Goal: Navigation & Orientation: Find specific page/section

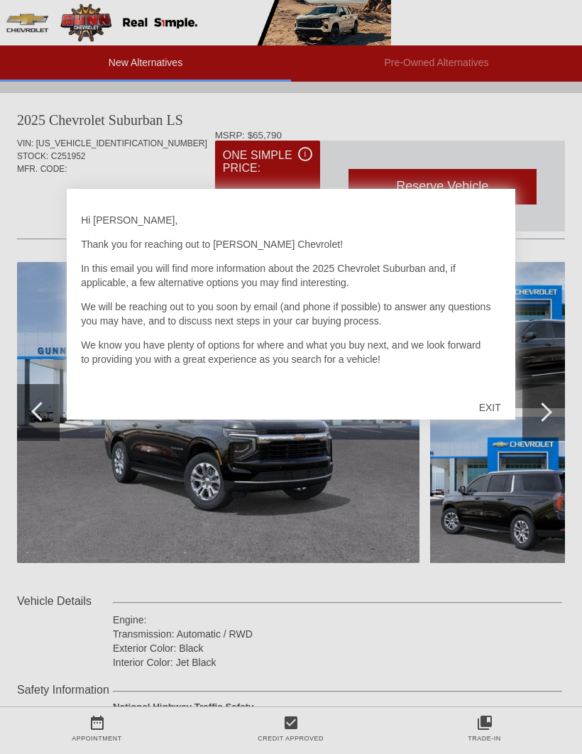
scroll to position [1474, 0]
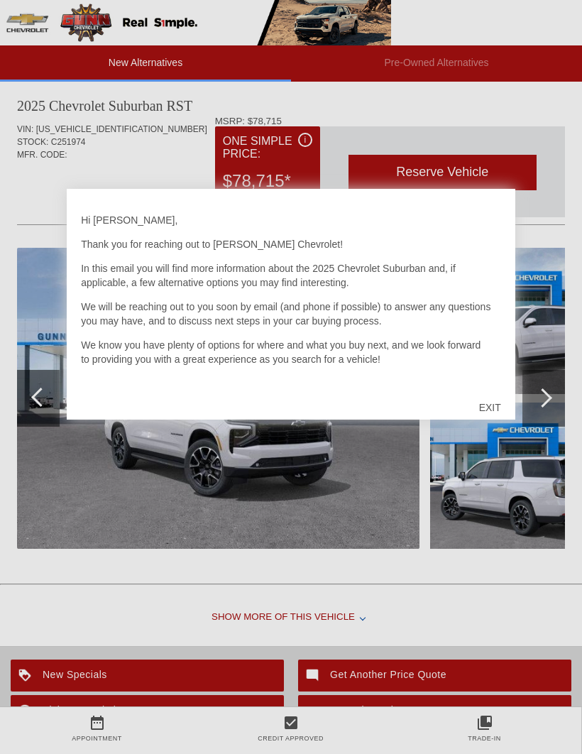
click at [494, 406] on div "EXIT" at bounding box center [490, 407] width 50 height 43
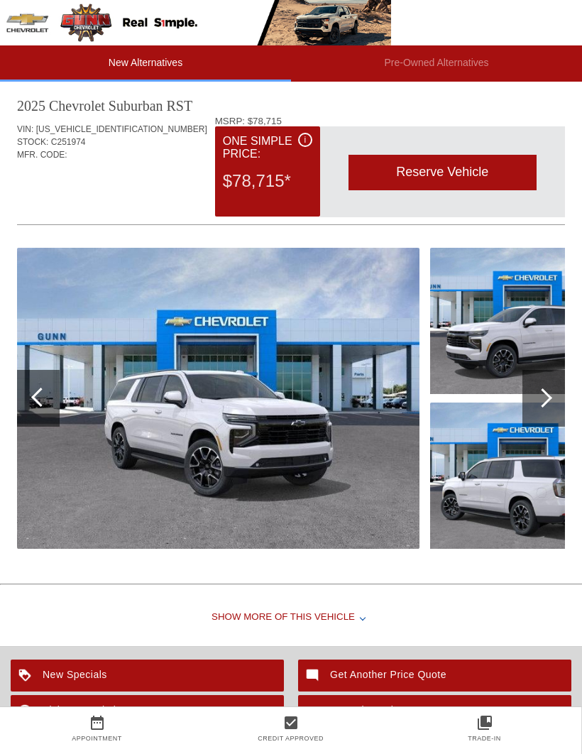
click at [249, 443] on img at bounding box center [218, 398] width 403 height 301
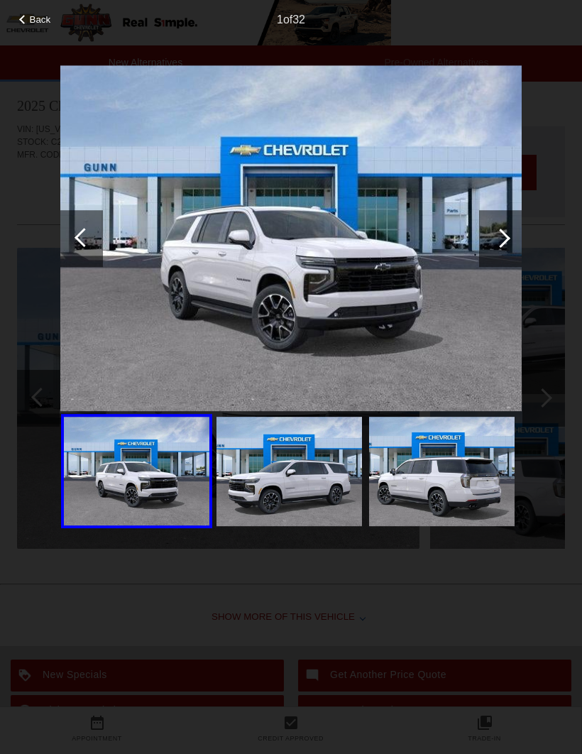
click at [304, 293] on img at bounding box center [291, 238] width 462 height 347
click at [461, 492] on img at bounding box center [442, 471] width 146 height 109
click at [506, 243] on div at bounding box center [500, 238] width 43 height 57
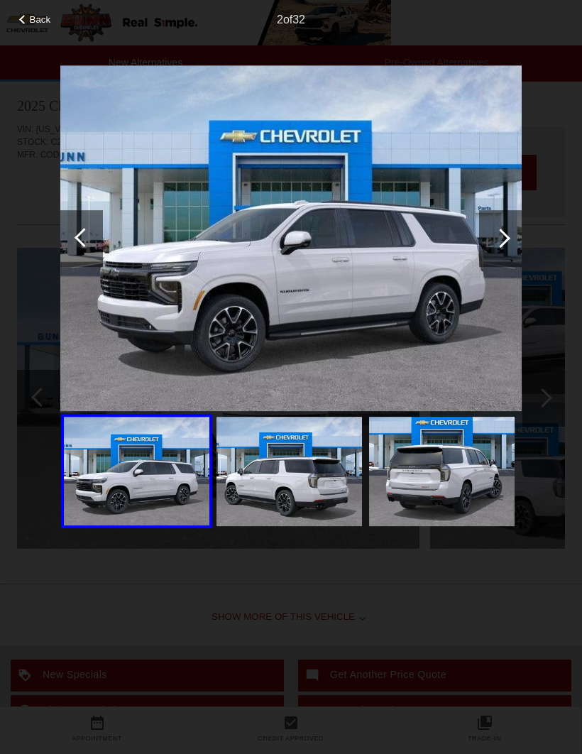
click at [518, 251] on div at bounding box center [500, 238] width 43 height 57
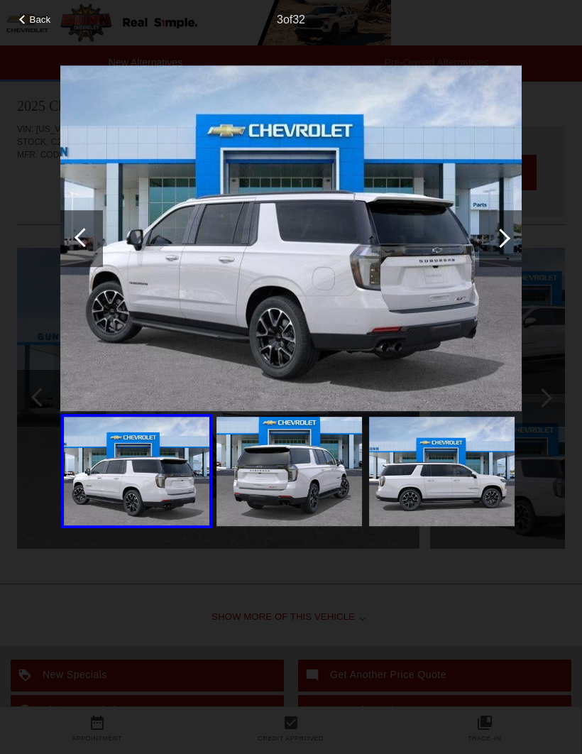
click at [514, 243] on div at bounding box center [500, 238] width 43 height 57
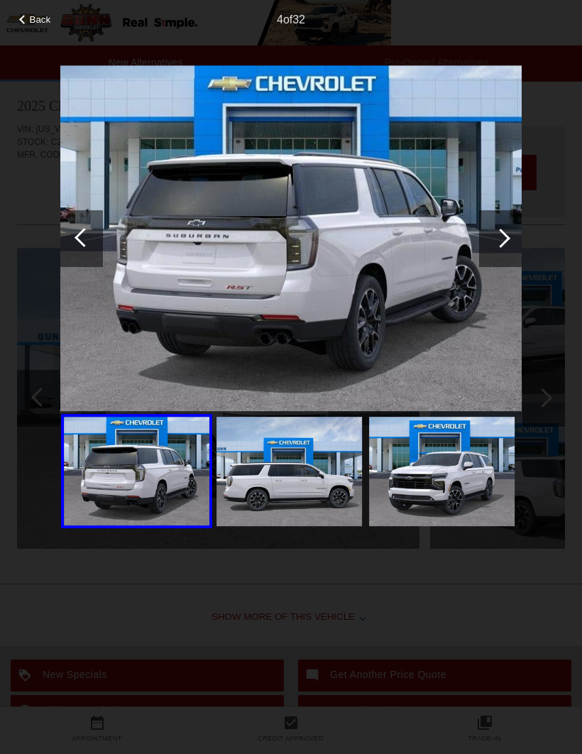
click at [514, 239] on div at bounding box center [500, 238] width 43 height 57
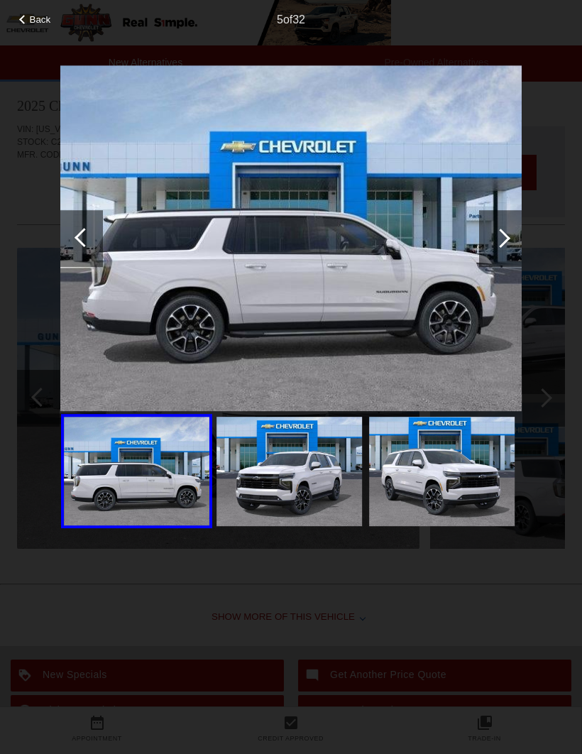
click at [508, 239] on div at bounding box center [501, 238] width 19 height 19
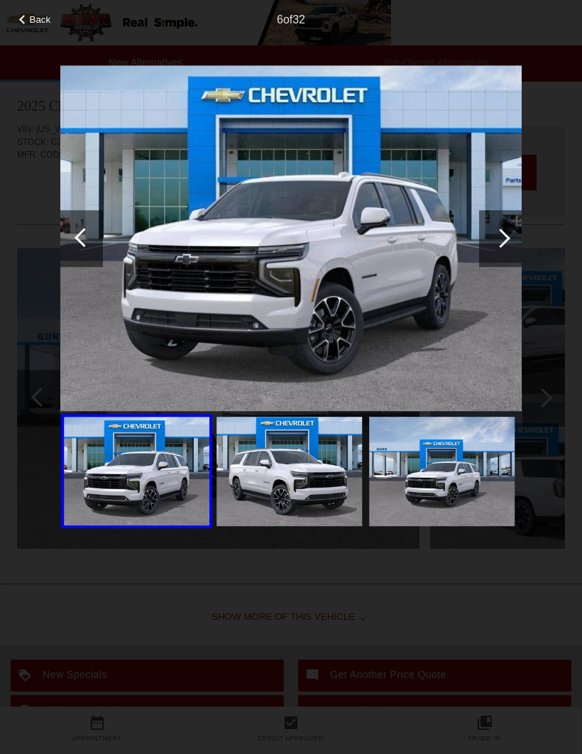
click at [515, 237] on div at bounding box center [500, 238] width 43 height 57
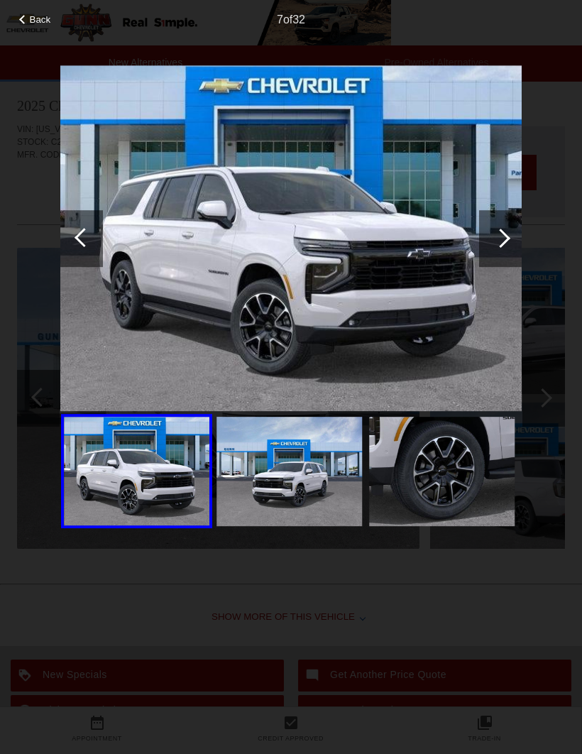
click at [509, 242] on div at bounding box center [500, 238] width 43 height 57
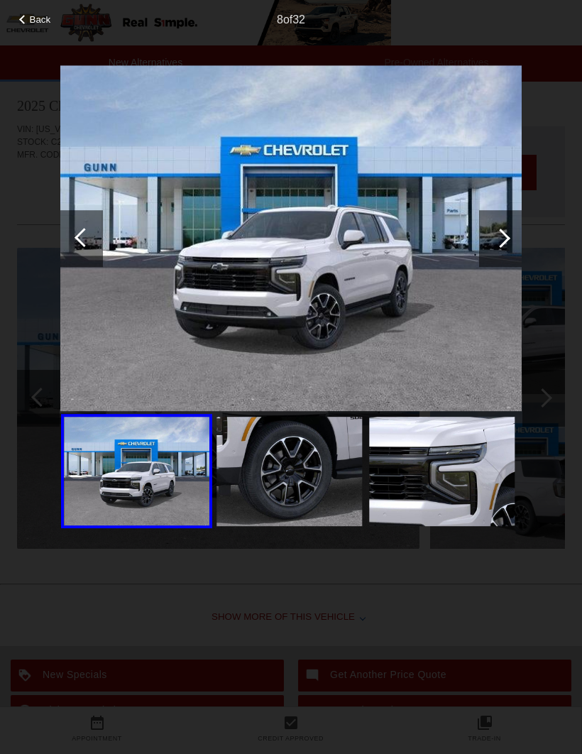
click at [508, 241] on div at bounding box center [500, 238] width 43 height 57
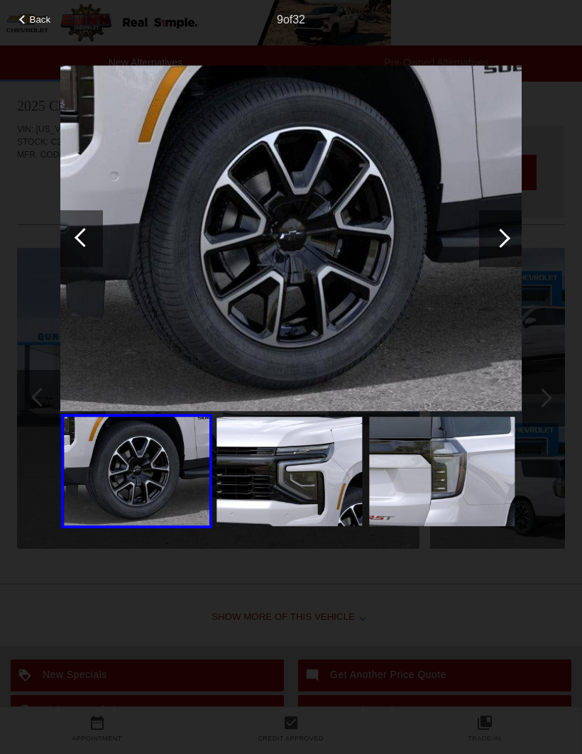
click at [509, 239] on div at bounding box center [501, 238] width 19 height 19
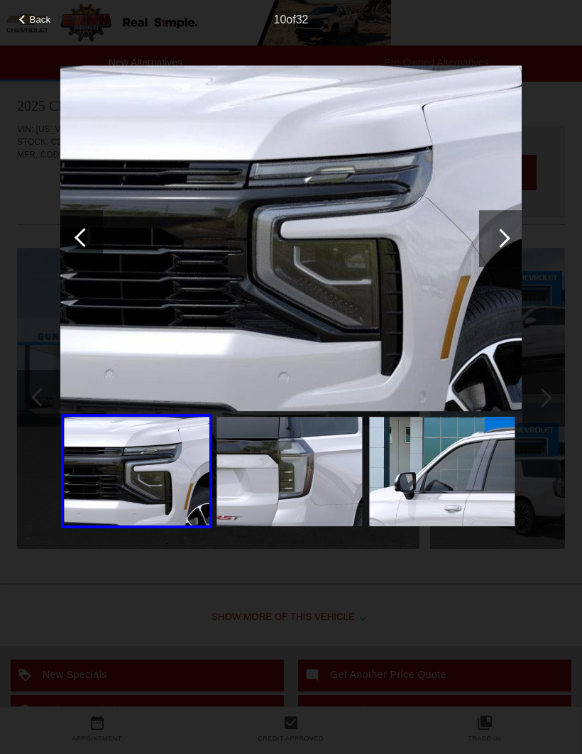
click at [511, 243] on div at bounding box center [500, 238] width 43 height 57
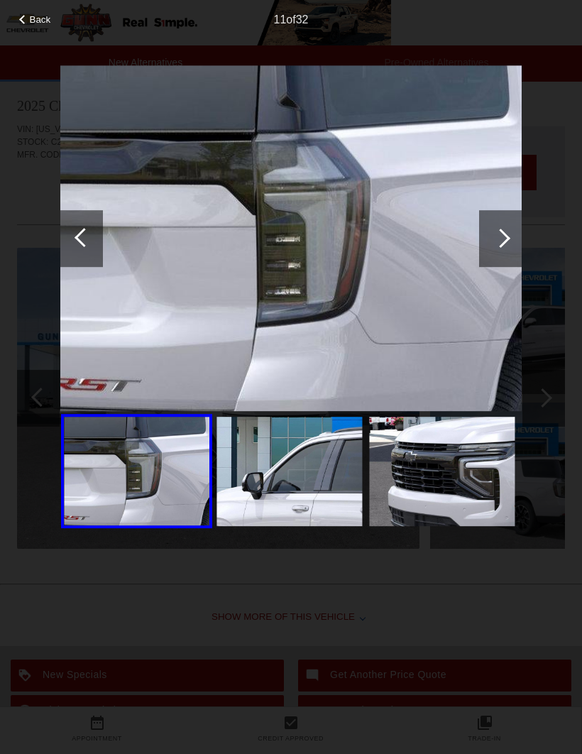
click at [514, 242] on div at bounding box center [500, 238] width 43 height 57
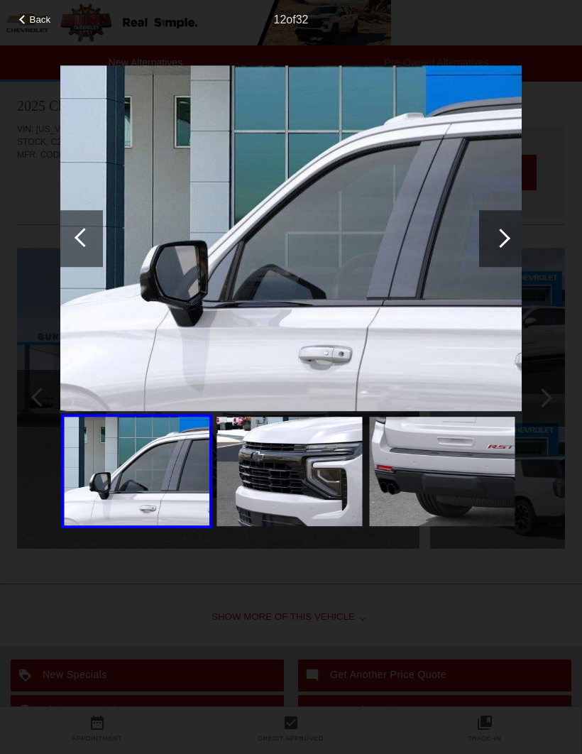
click at [520, 242] on div at bounding box center [500, 238] width 43 height 57
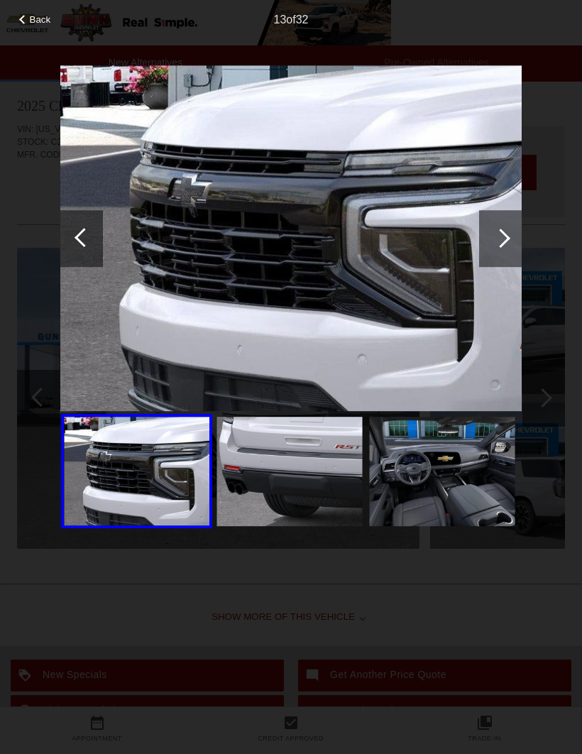
click at [506, 244] on div at bounding box center [500, 238] width 43 height 57
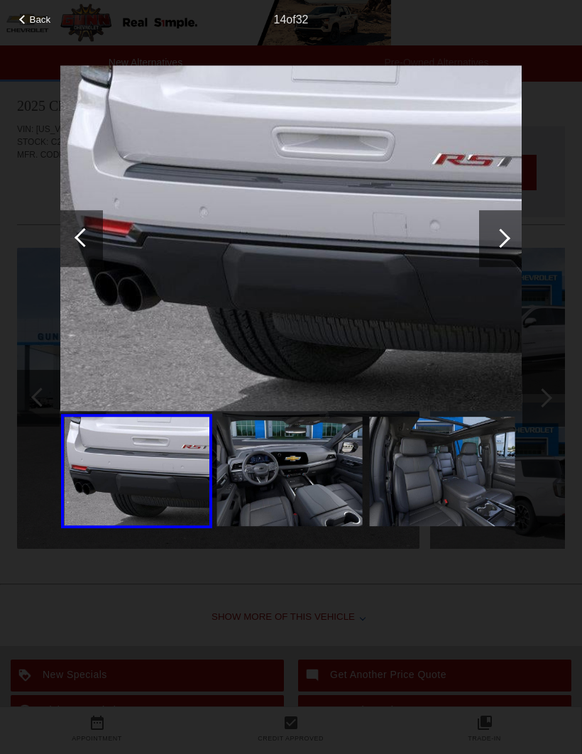
click at [511, 244] on div at bounding box center [500, 238] width 43 height 57
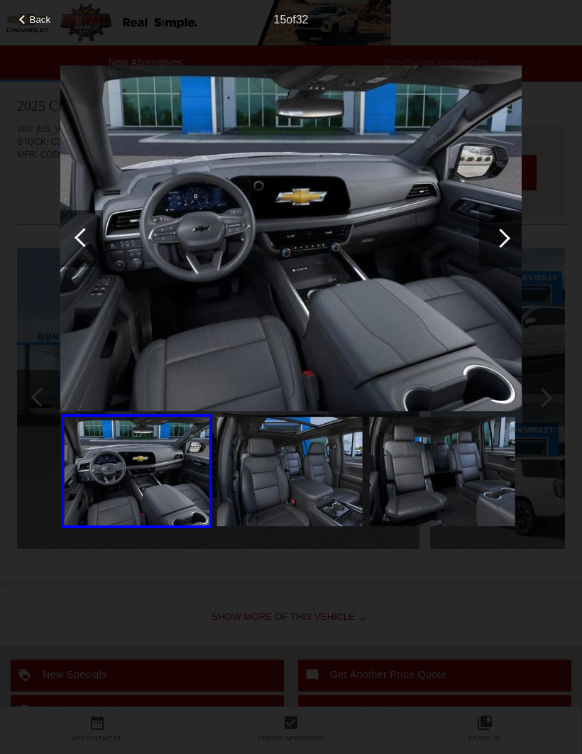
click at [504, 239] on div at bounding box center [501, 238] width 19 height 19
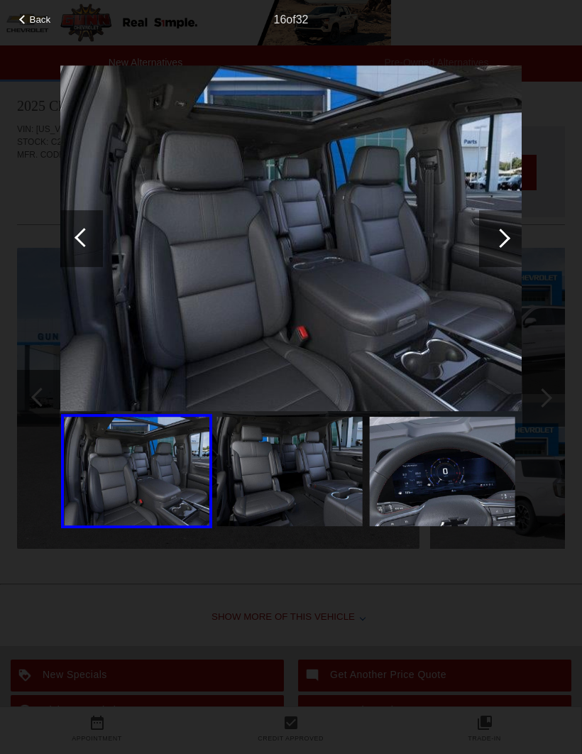
click at [520, 245] on div at bounding box center [500, 238] width 43 height 57
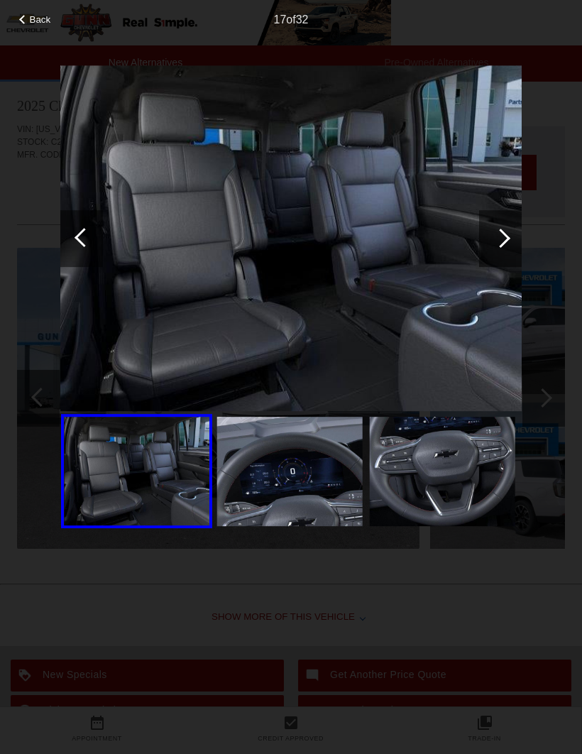
click at [514, 243] on div at bounding box center [500, 238] width 43 height 57
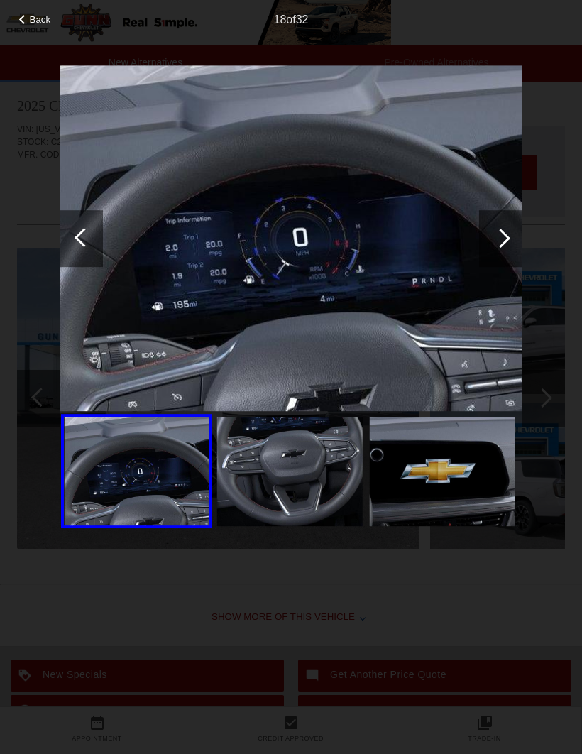
click at [509, 246] on div at bounding box center [500, 238] width 43 height 57
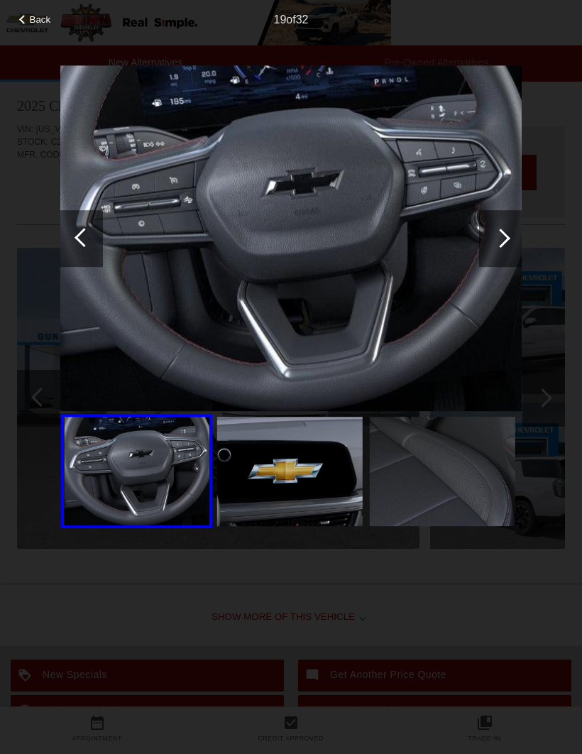
click at [511, 240] on div at bounding box center [500, 238] width 43 height 57
